Goal: Information Seeking & Learning: Learn about a topic

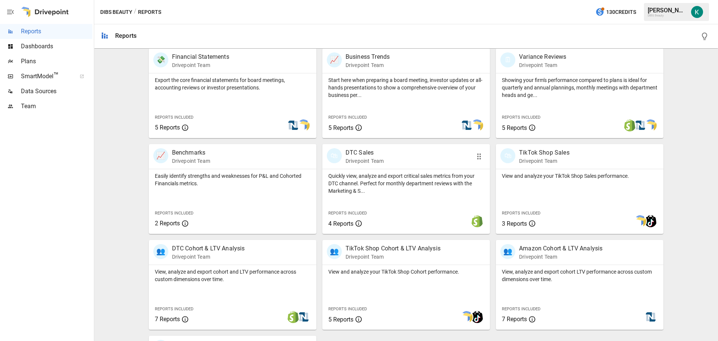
scroll to position [187, 0]
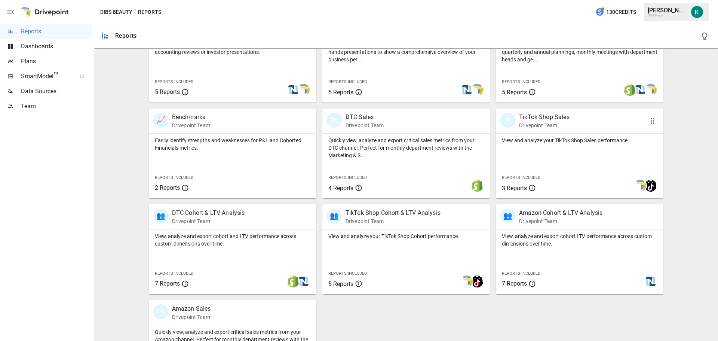
click at [582, 156] on div "View and analyze your TikTok Shop Sales performance. Reports Included 3 Reports" at bounding box center [580, 166] width 168 height 65
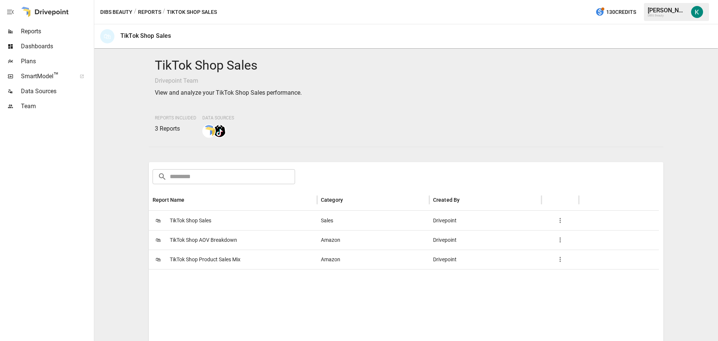
drag, startPoint x: 199, startPoint y: 255, endPoint x: 186, endPoint y: 259, distance: 13.3
click at [186, 259] on span "TikTok Shop Product Sales Mix" at bounding box center [205, 259] width 71 height 19
drag, startPoint x: 182, startPoint y: 221, endPoint x: 137, endPoint y: 224, distance: 45.0
click at [125, 218] on div "TikTok Shop Sales Drivepoint Team View and analyze your TikTok Shop Sales perfo…" at bounding box center [406, 195] width 618 height 286
click at [187, 221] on span "TikTok Shop Sales" at bounding box center [191, 220] width 42 height 19
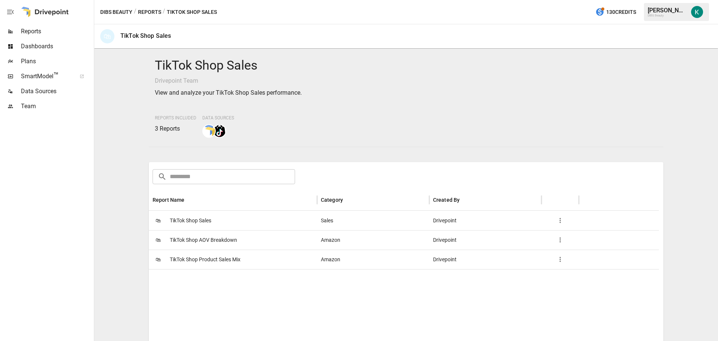
click at [194, 237] on span "TikTok Shop AOV Breakdown" at bounding box center [203, 239] width 67 height 19
click at [151, 9] on button "Reports" at bounding box center [149, 11] width 23 height 9
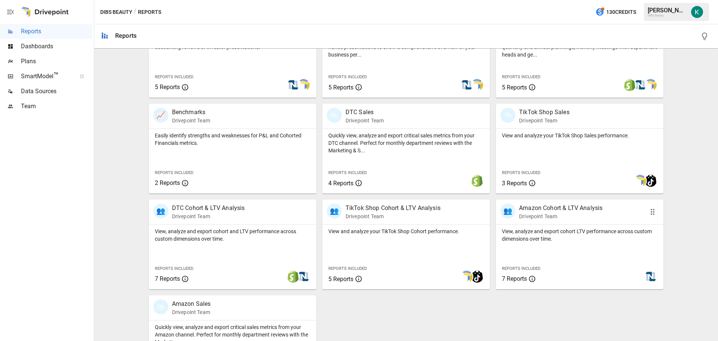
scroll to position [224, 0]
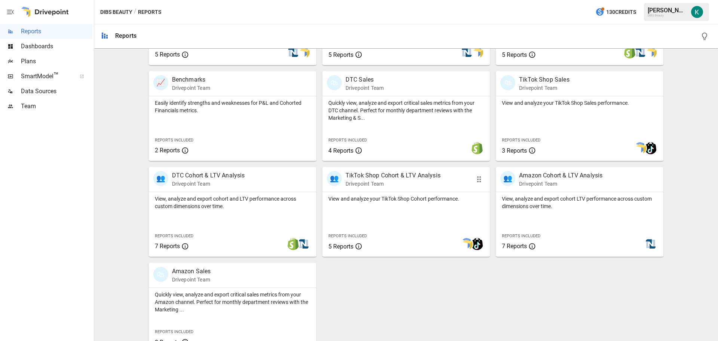
click at [375, 202] on p "View and analyze your TikTok Shop Cohort performance." at bounding box center [406, 198] width 156 height 7
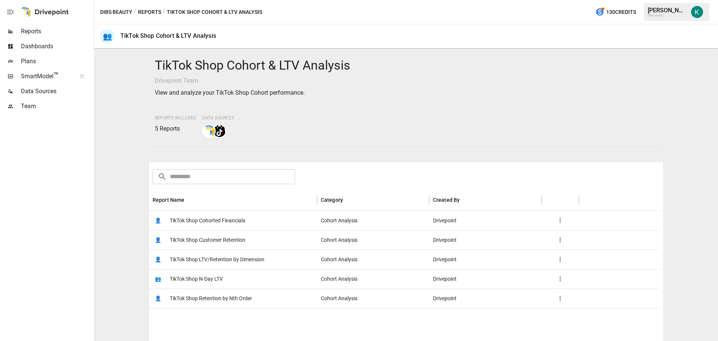
click at [151, 15] on button "Reports" at bounding box center [149, 11] width 23 height 9
